Goal: Transaction & Acquisition: Book appointment/travel/reservation

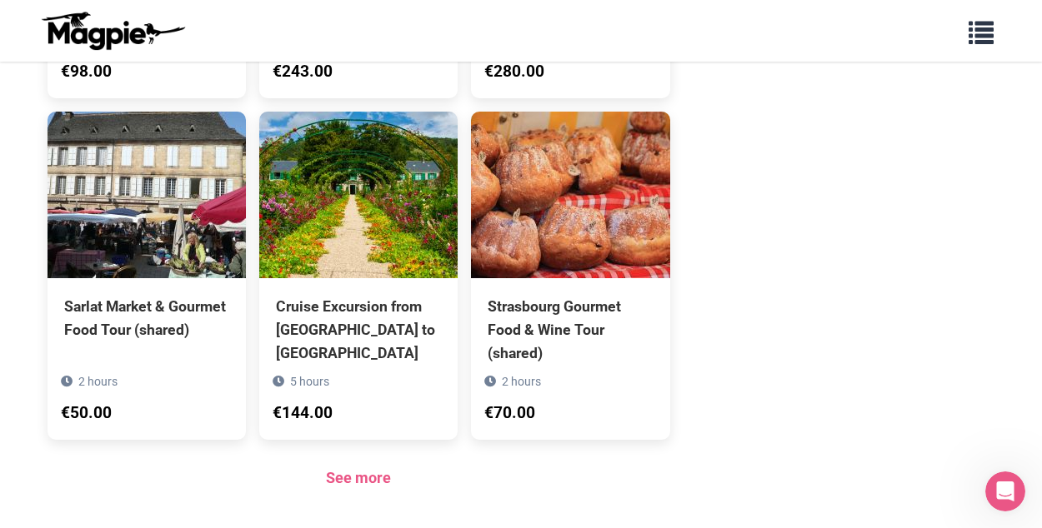
scroll to position [1250, 0]
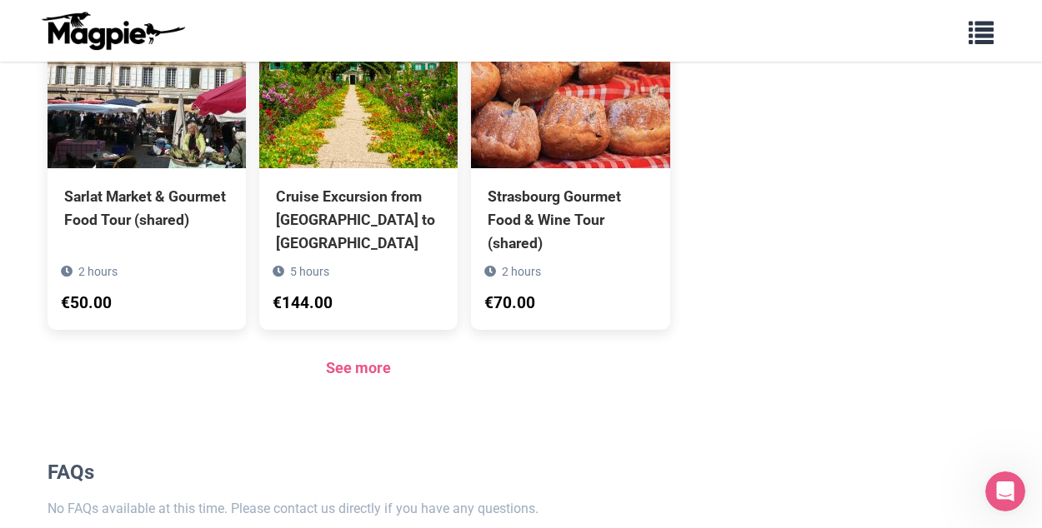
click at [362, 359] on link "See more" at bounding box center [358, 368] width 65 height 18
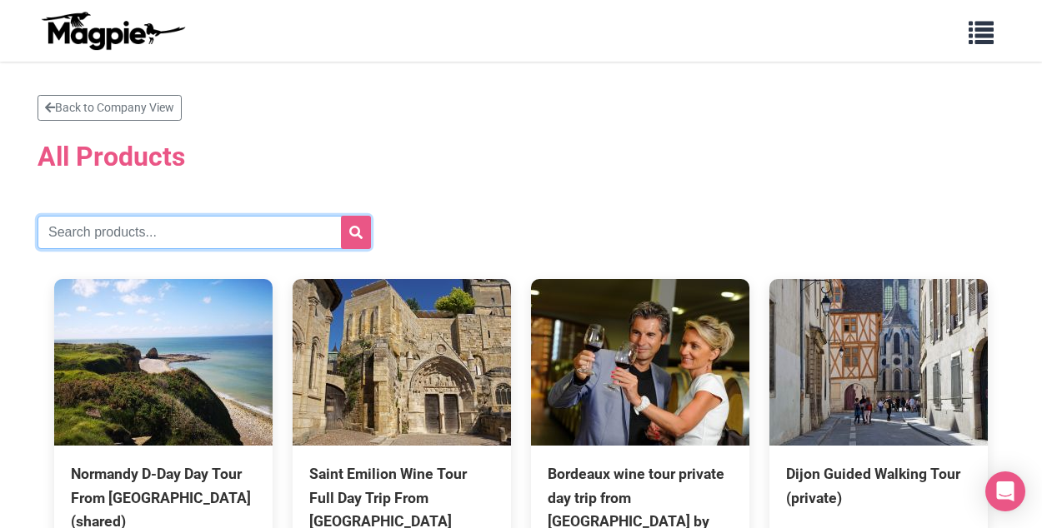
click at [172, 230] on input "text" at bounding box center [204, 232] width 333 height 33
type input "[GEOGRAPHIC_DATA]"
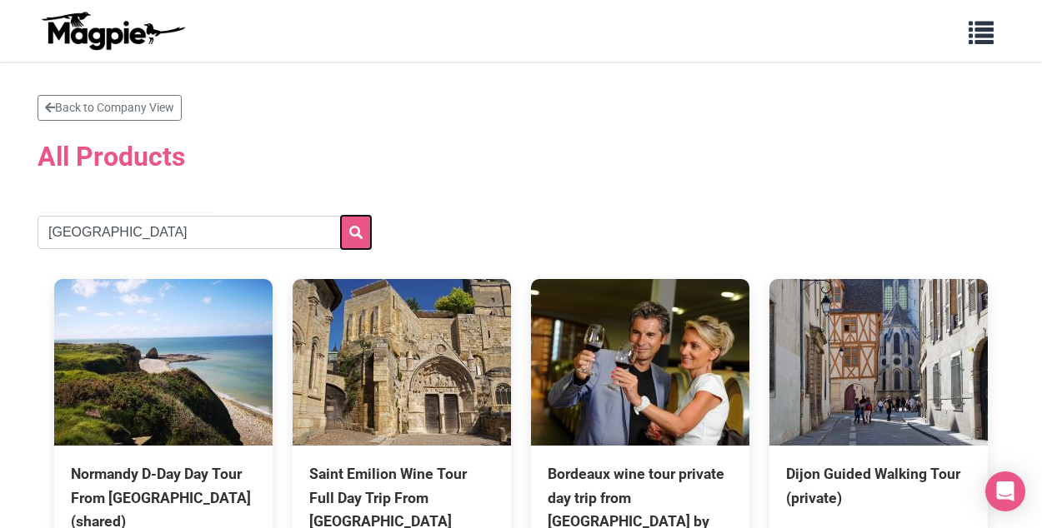
click at [351, 228] on icon "submit" at bounding box center [355, 232] width 13 height 13
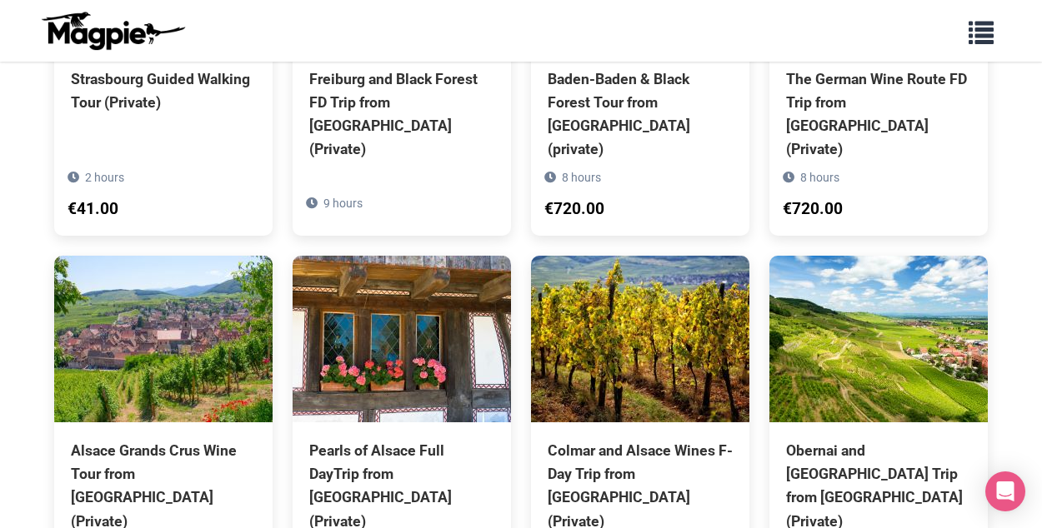
scroll to position [1167, 0]
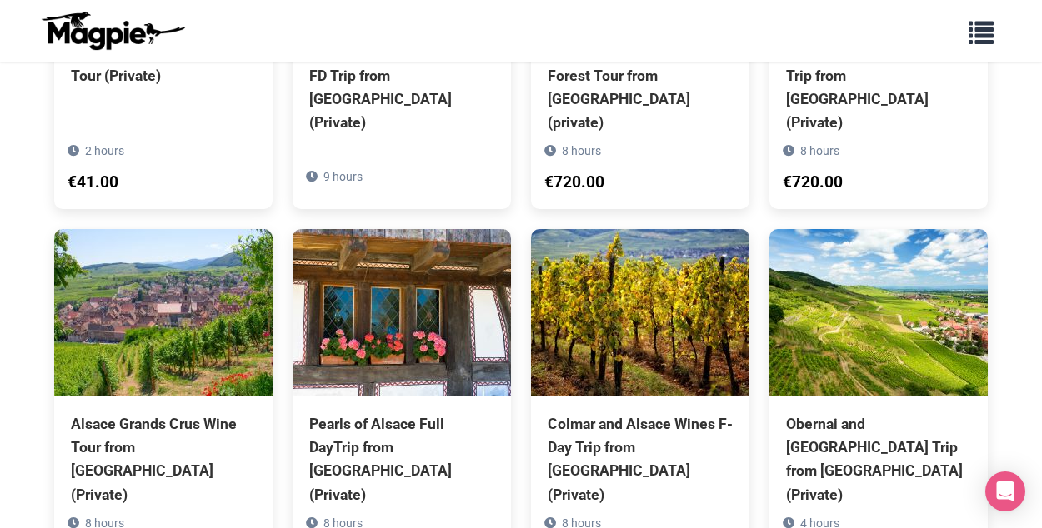
click at [174, 413] on div "Alsace Grands Crus Wine Tour from Strasbourg (Private)" at bounding box center [163, 460] width 185 height 94
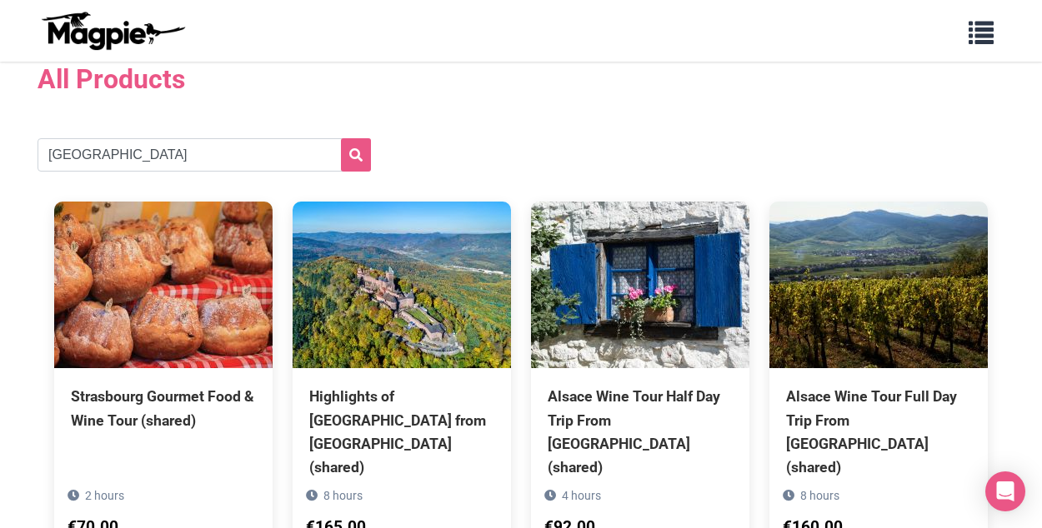
scroll to position [167, 0]
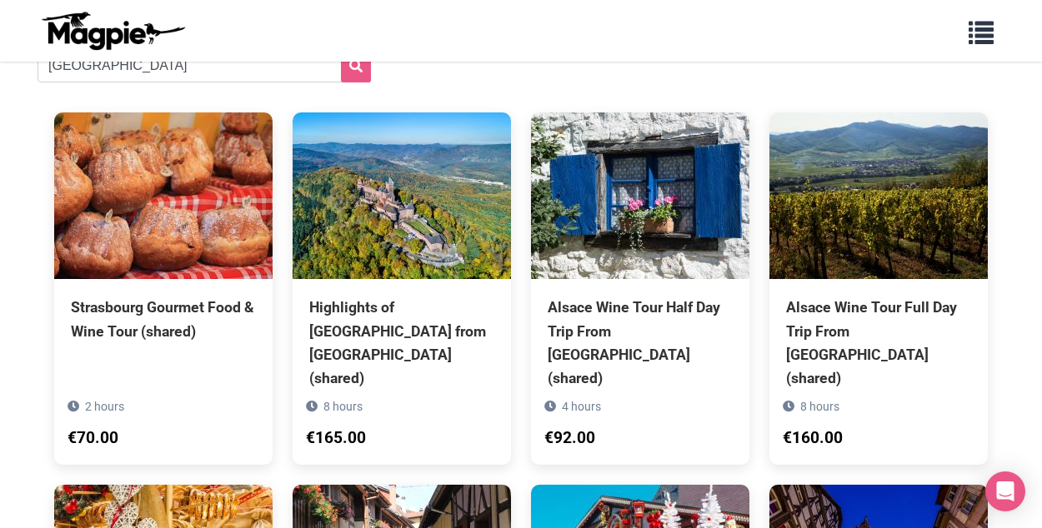
click at [163, 301] on div "Strasbourg Gourmet Food & Wine Tour (shared)" at bounding box center [163, 319] width 185 height 47
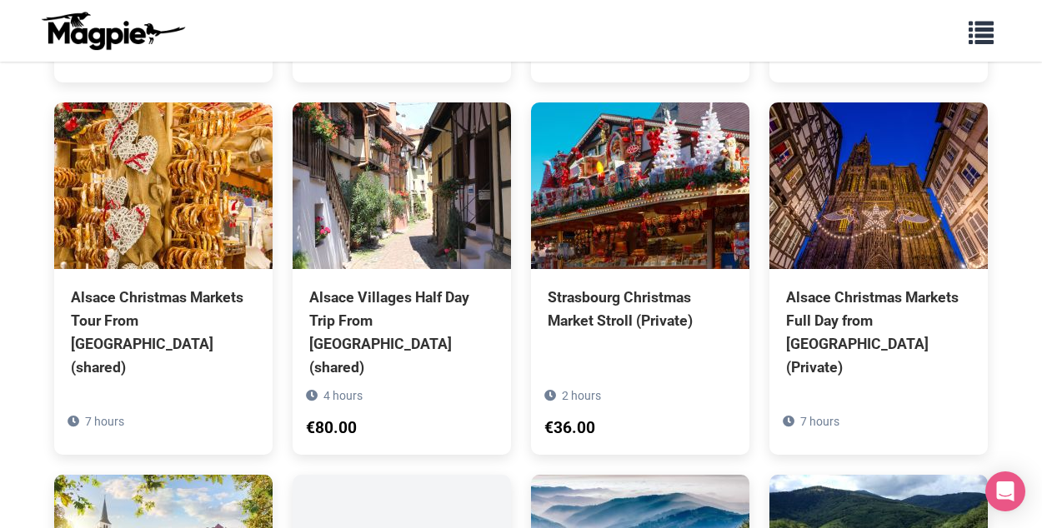
scroll to position [583, 0]
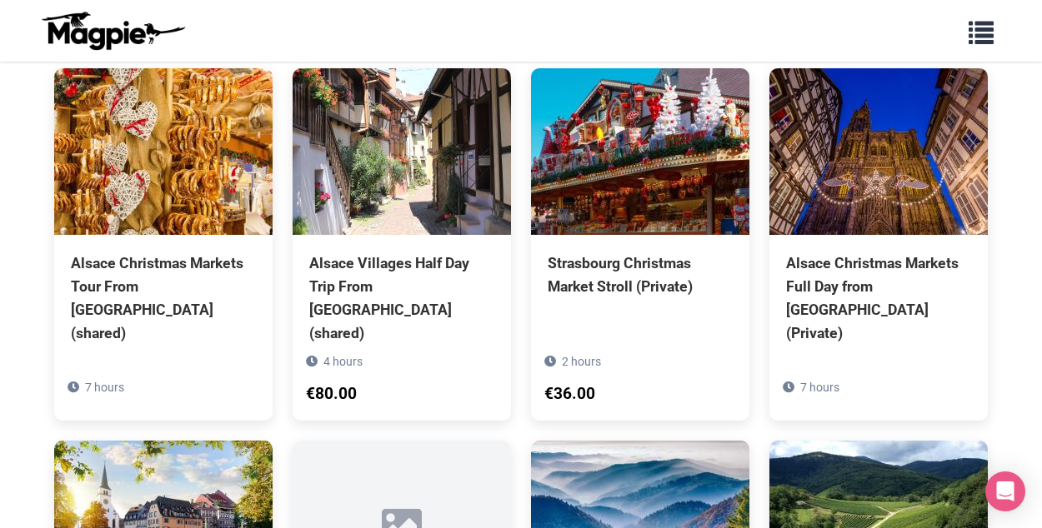
click at [621, 252] on div "Strasbourg Christmas Market Stroll (Private)" at bounding box center [640, 275] width 185 height 47
